Goal: Information Seeking & Learning: Learn about a topic

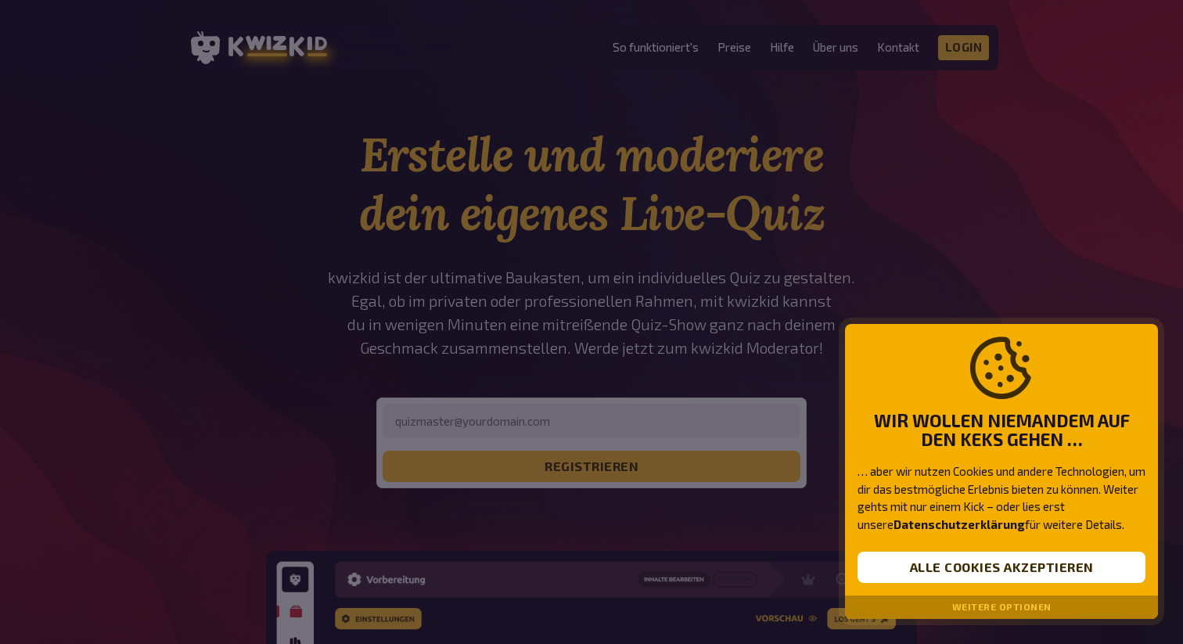
click at [941, 613] on div "Weitere Optionen" at bounding box center [1001, 606] width 313 height 23
click at [978, 608] on button "Weitere Optionen" at bounding box center [1001, 606] width 99 height 11
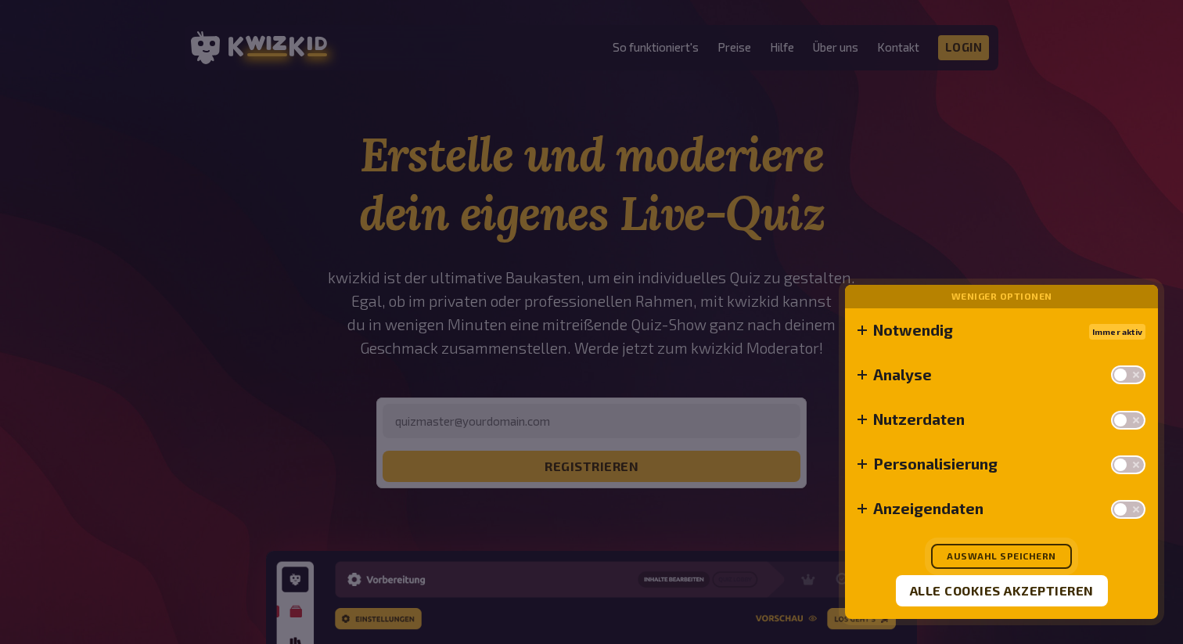
click at [960, 557] on button "Auswahl speichern" at bounding box center [1001, 556] width 141 height 25
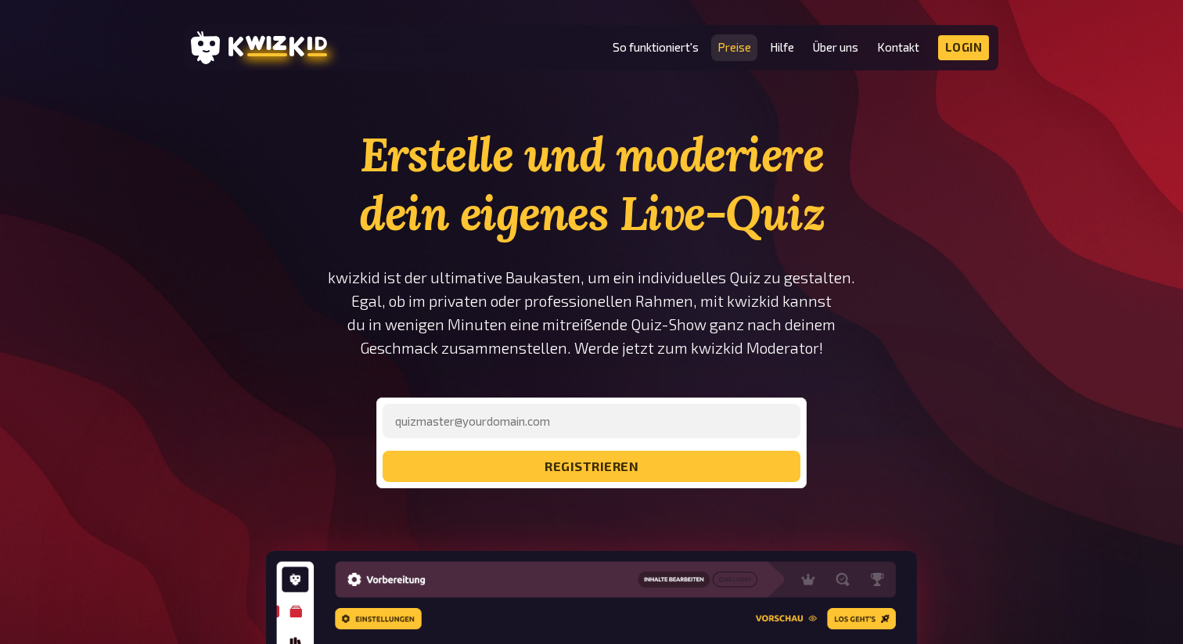
click at [735, 49] on link "Preise" at bounding box center [734, 47] width 34 height 13
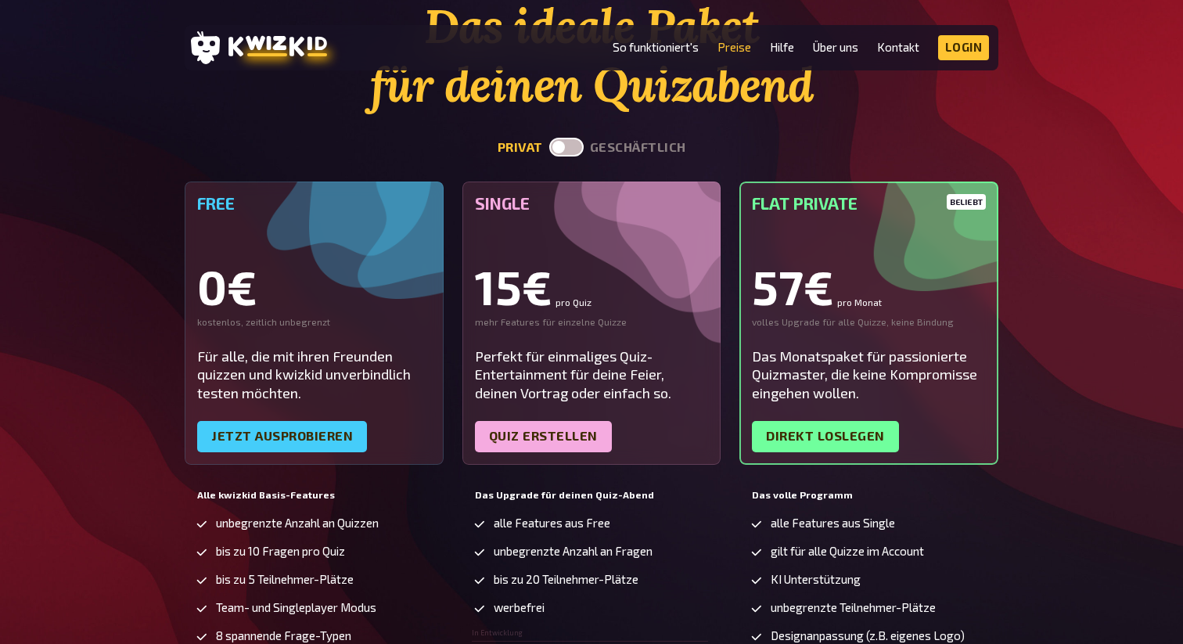
scroll to position [131, 0]
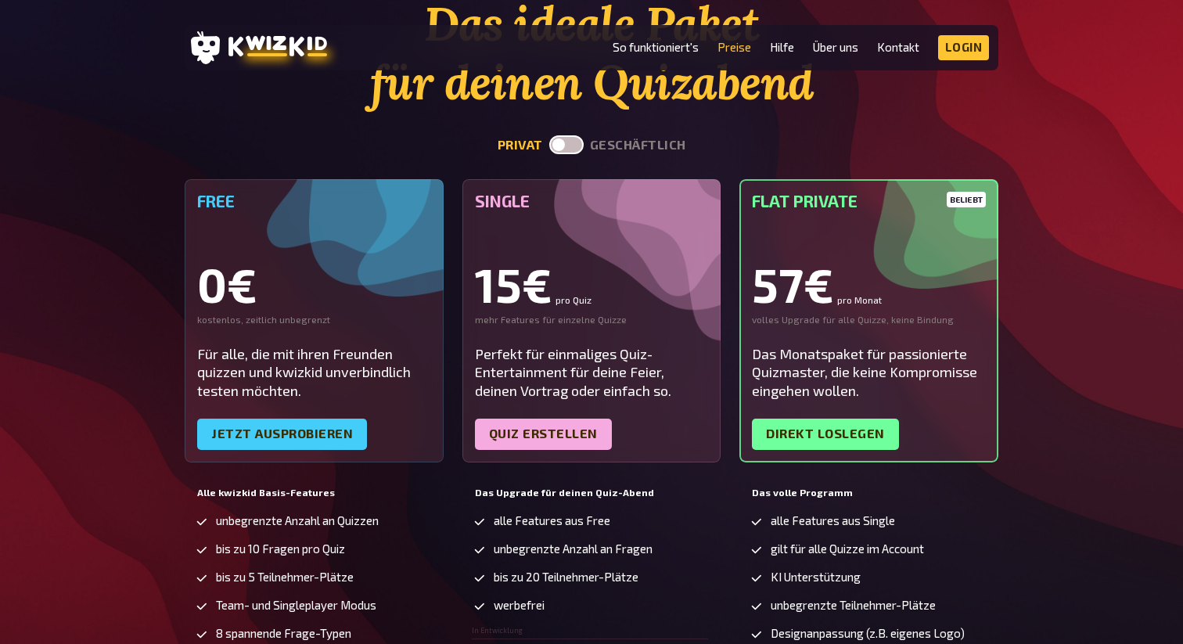
click at [569, 149] on label at bounding box center [566, 144] width 34 height 19
click at [549, 135] on input "checkbox" at bounding box center [548, 135] width 1 height 1
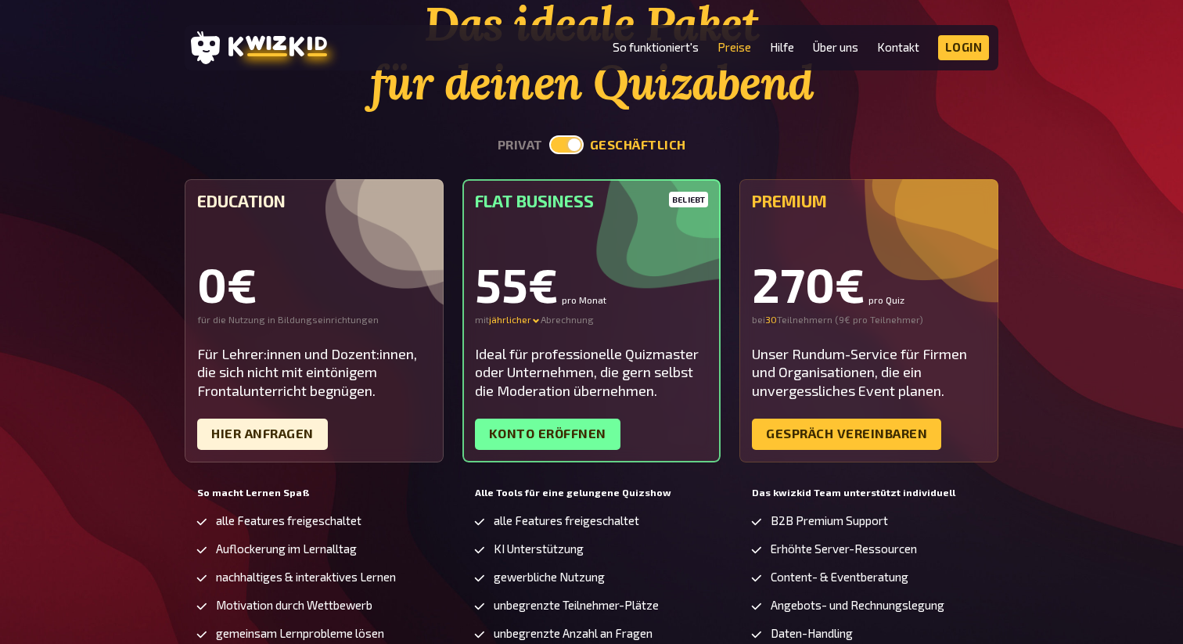
click at [567, 147] on label at bounding box center [566, 144] width 34 height 19
click at [549, 135] on input "checkbox" at bounding box center [548, 135] width 1 height 1
checkbox input "false"
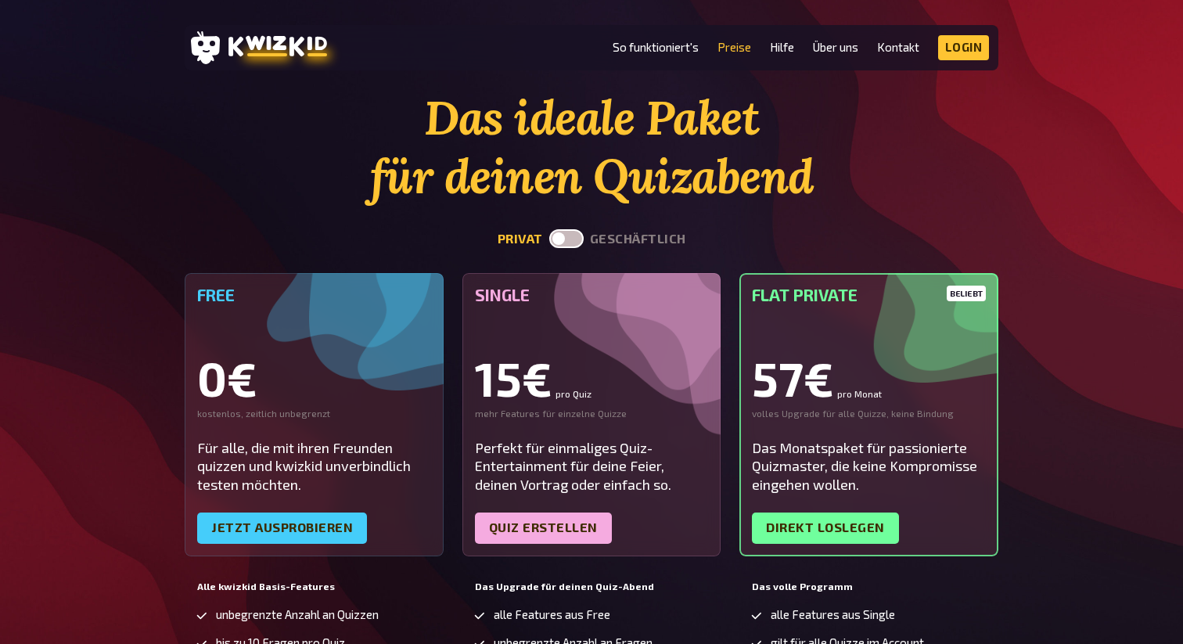
scroll to position [0, 0]
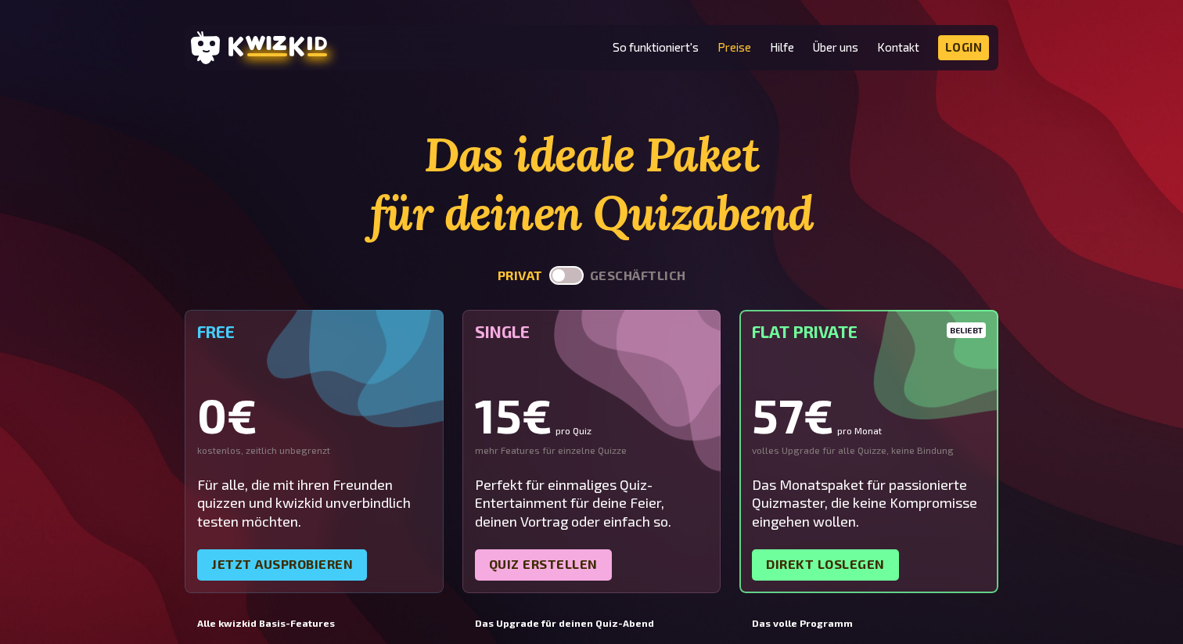
click at [56, 284] on div "Das ideale Paket für deinen Quizabend privat geschäftlich Free 0€ kostenlos, ze…" at bounding box center [591, 521] width 1183 height 792
click at [626, 59] on li "So funktioniert's" at bounding box center [655, 47] width 86 height 25
click at [641, 47] on link "So funktioniert's" at bounding box center [655, 47] width 86 height 13
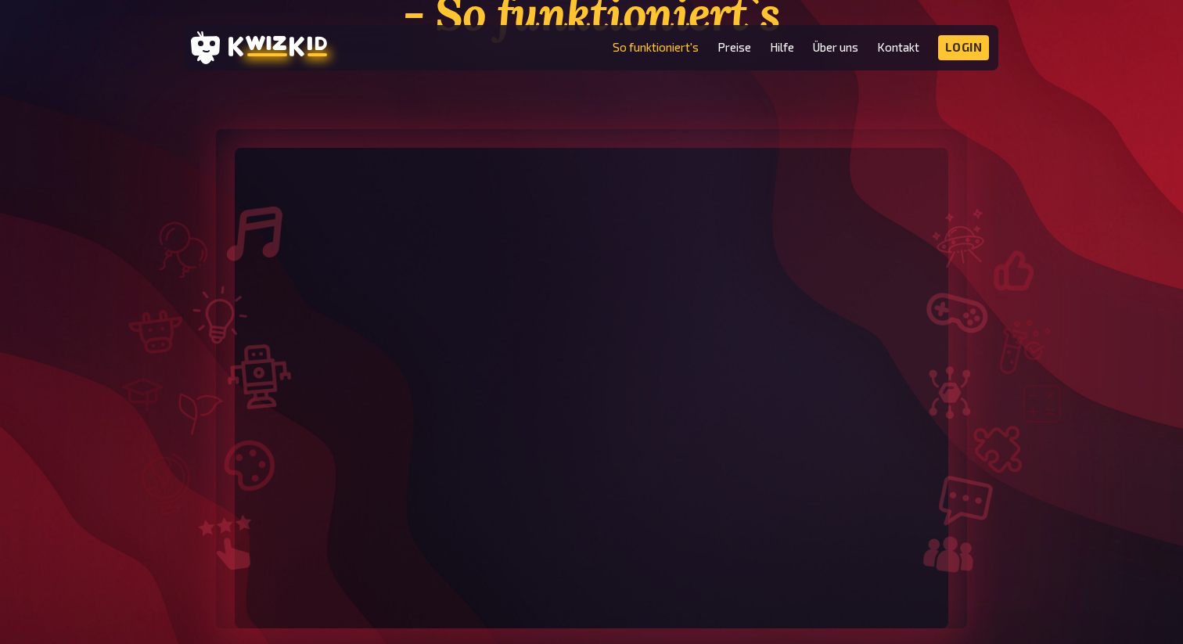
scroll to position [258, 0]
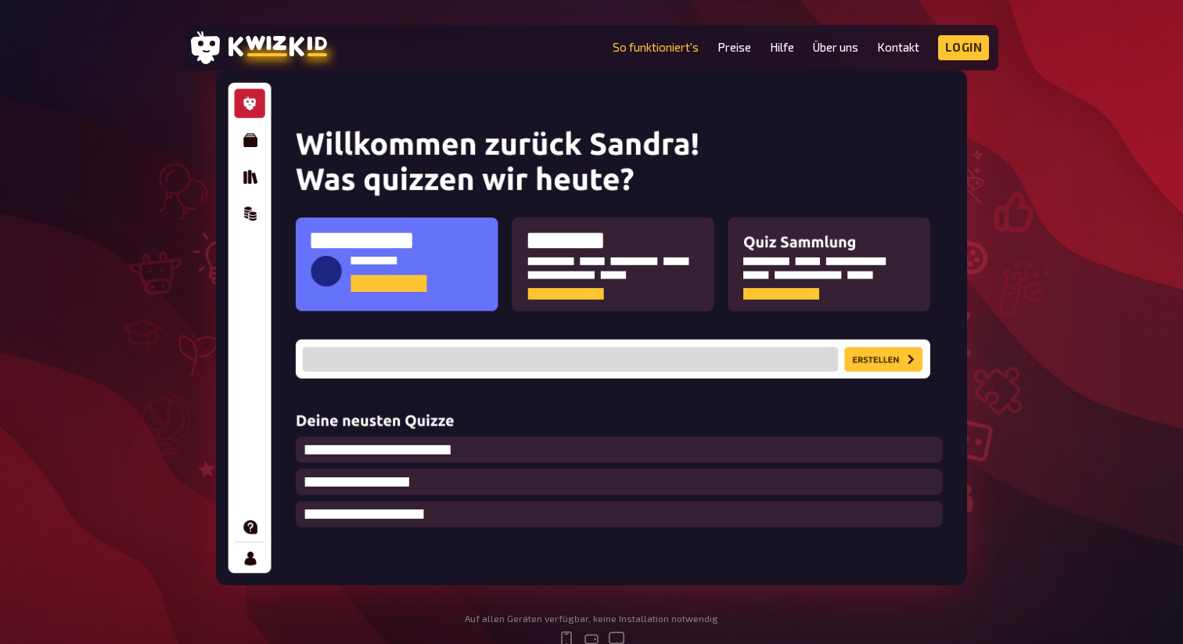
click at [243, 147] on img at bounding box center [591, 327] width 751 height 515
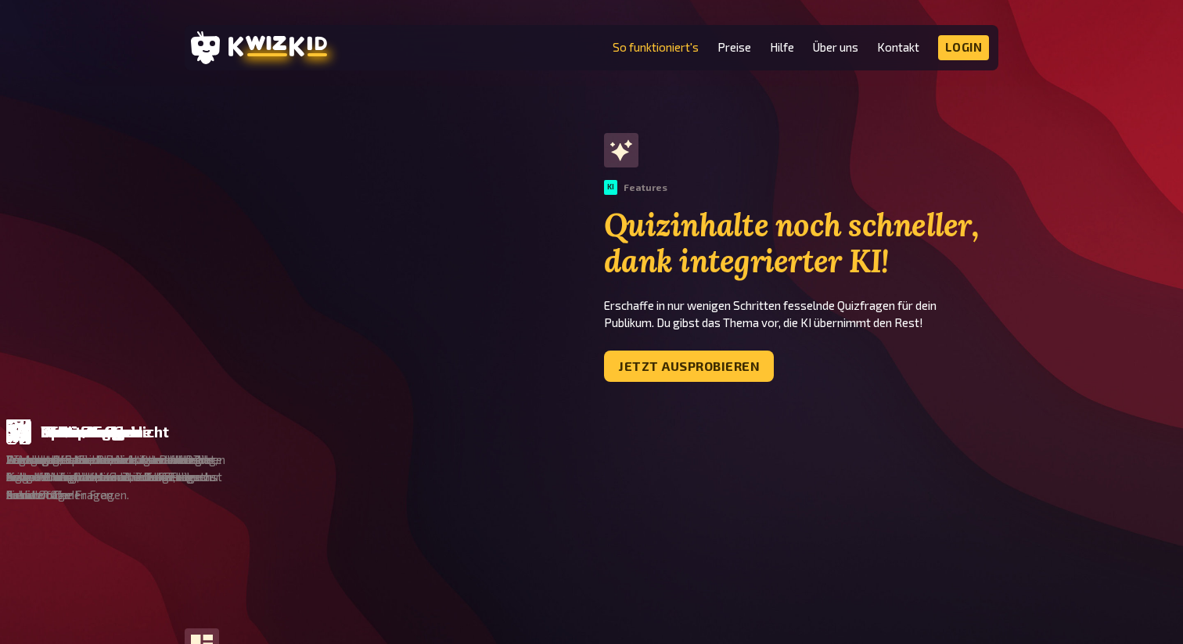
scroll to position [942, 0]
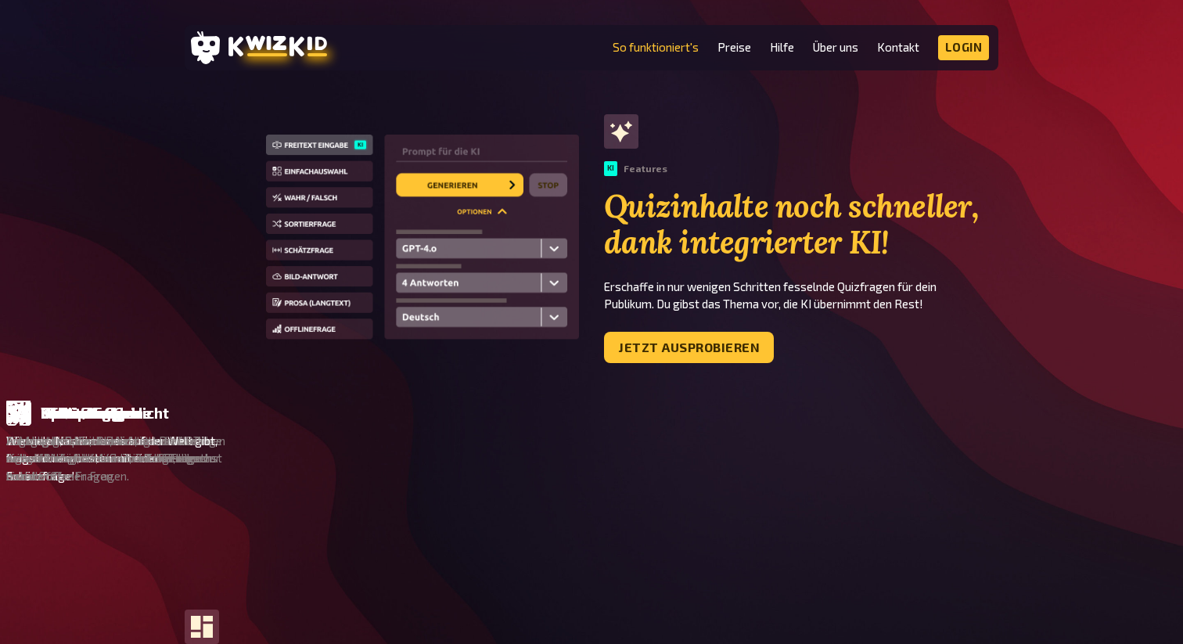
click at [701, 429] on div "Schätzfrage Wie viele Nashörner es auf der Welt gibt, fragst du am besten mit e…" at bounding box center [589, 442] width 224 height 84
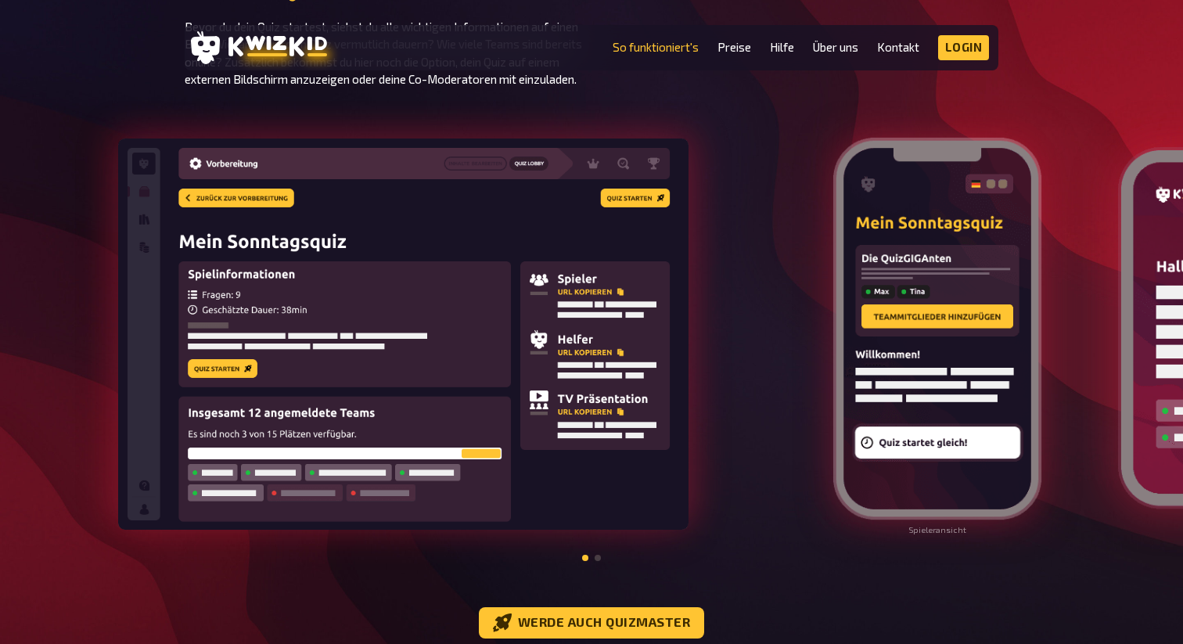
scroll to position [1642, 0]
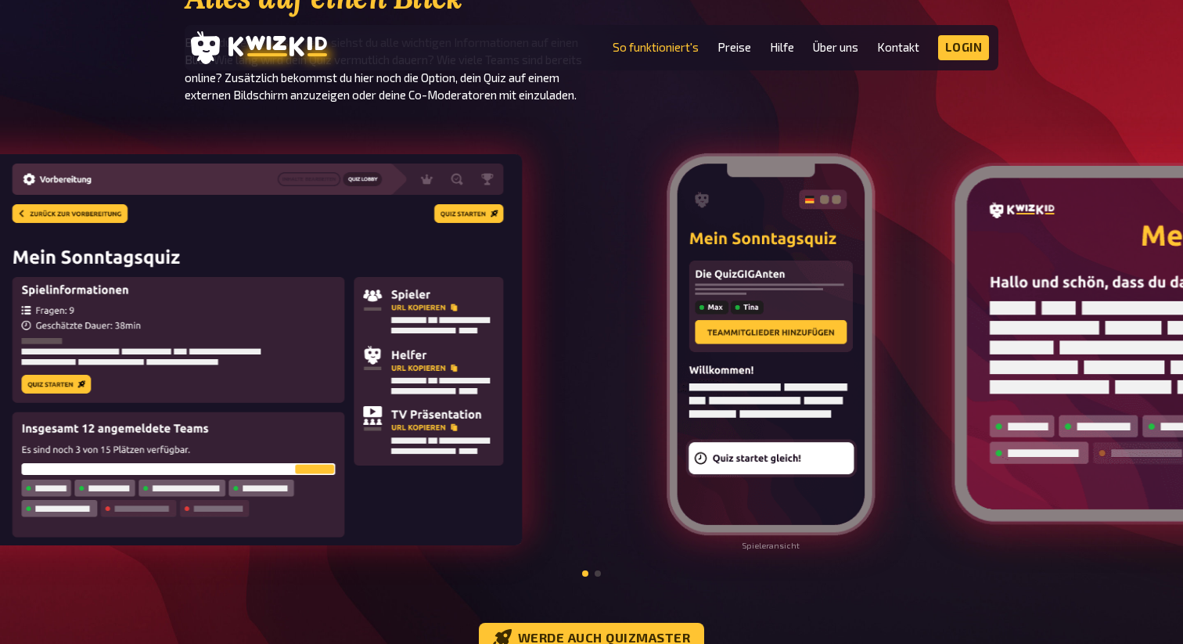
click at [695, 400] on img at bounding box center [770, 344] width 211 height 386
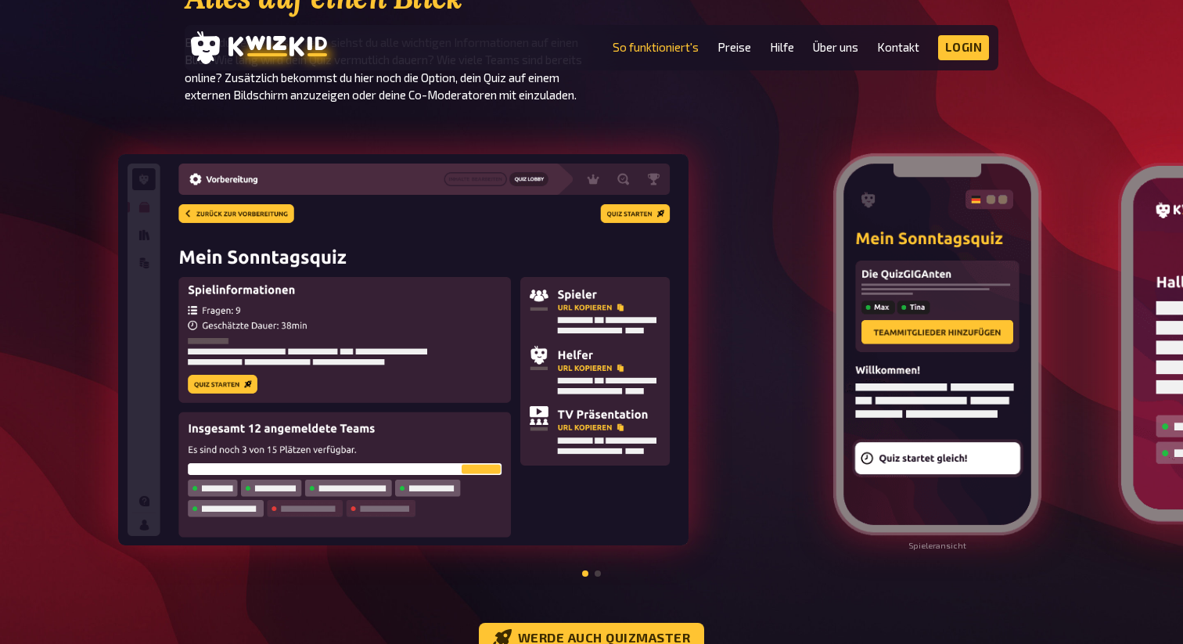
click at [831, 353] on img at bounding box center [936, 344] width 211 height 386
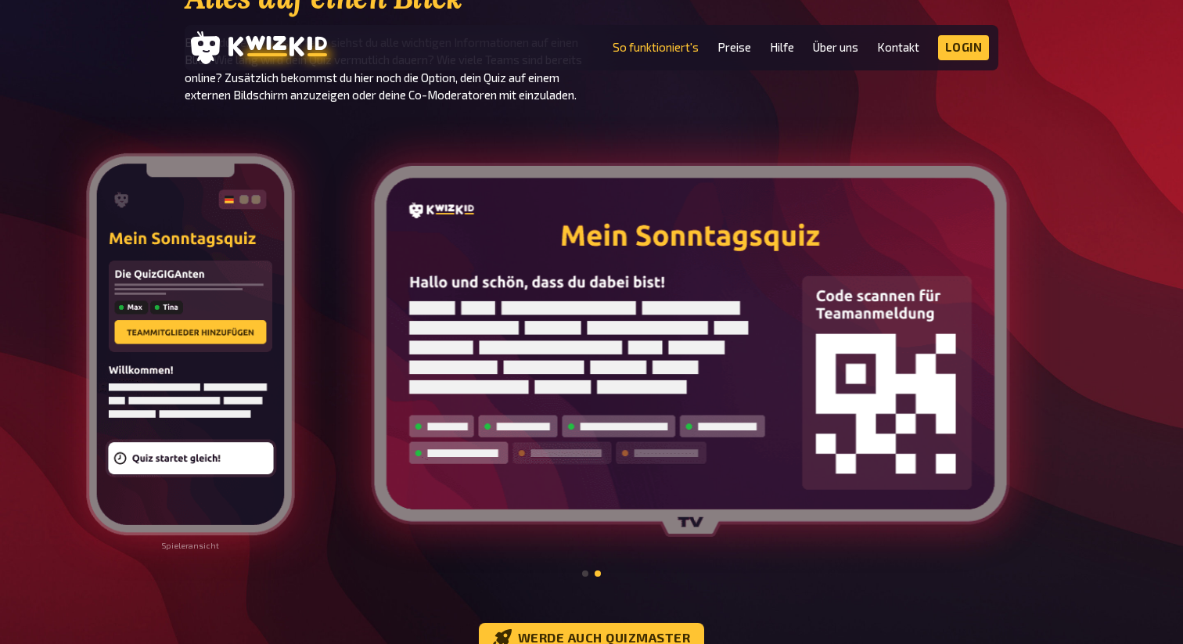
click at [396, 368] on img at bounding box center [691, 350] width 638 height 374
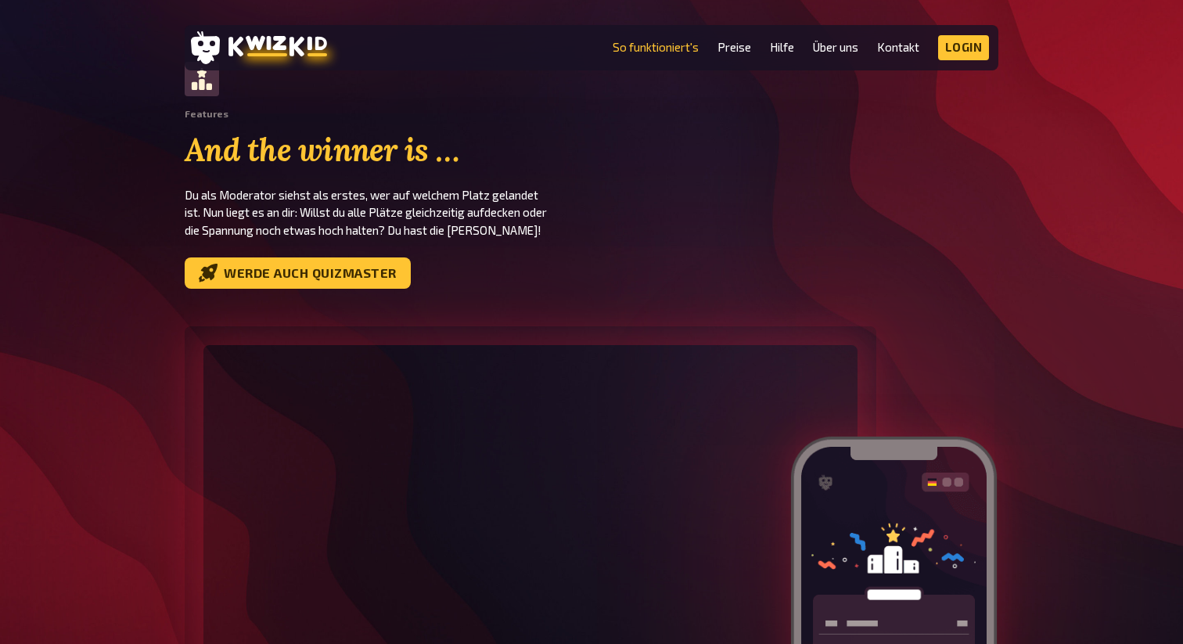
scroll to position [4570, 0]
